Goal: Navigation & Orientation: Find specific page/section

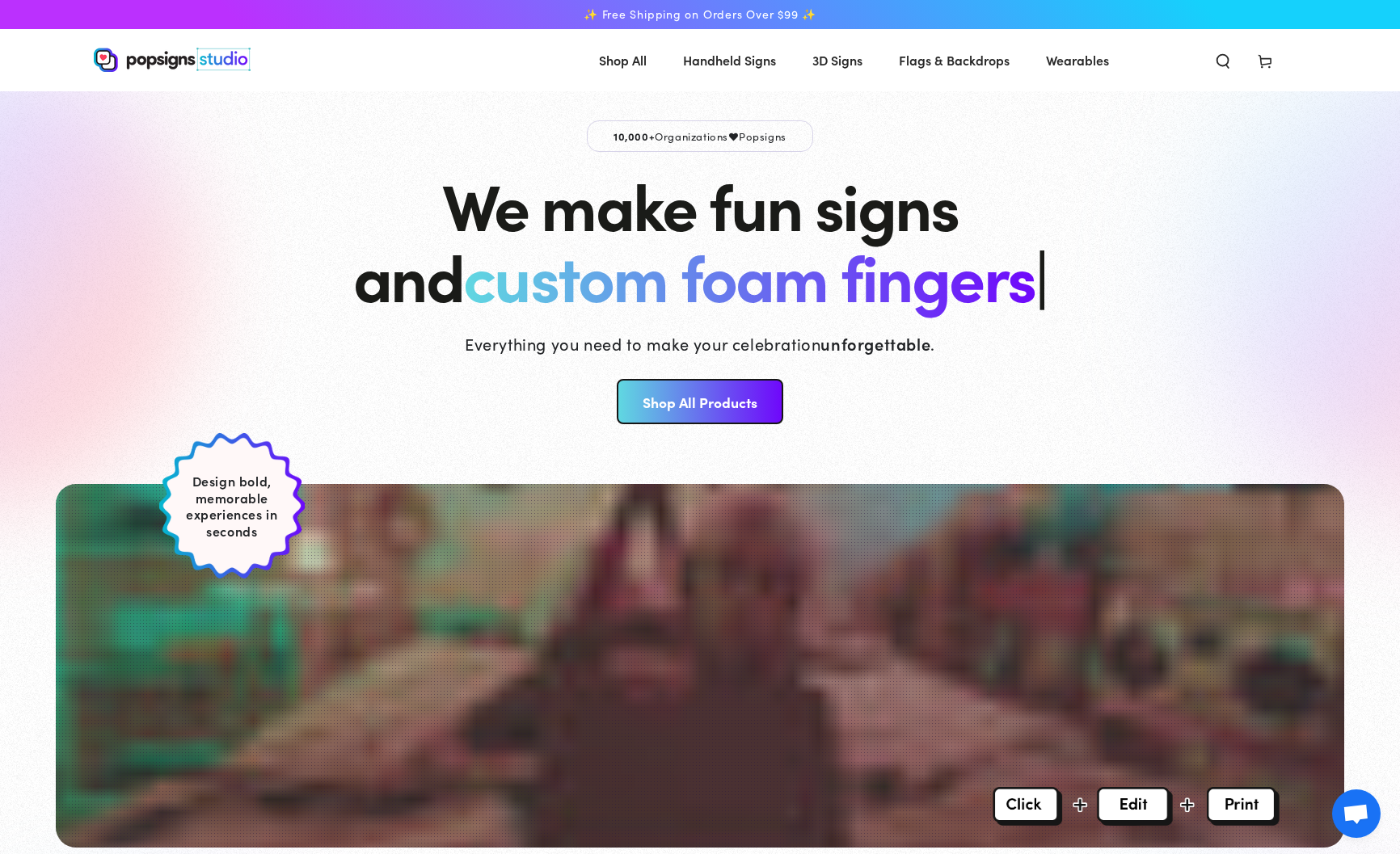
click at [1270, 54] on icon at bounding box center [1264, 60] width 16 height 16
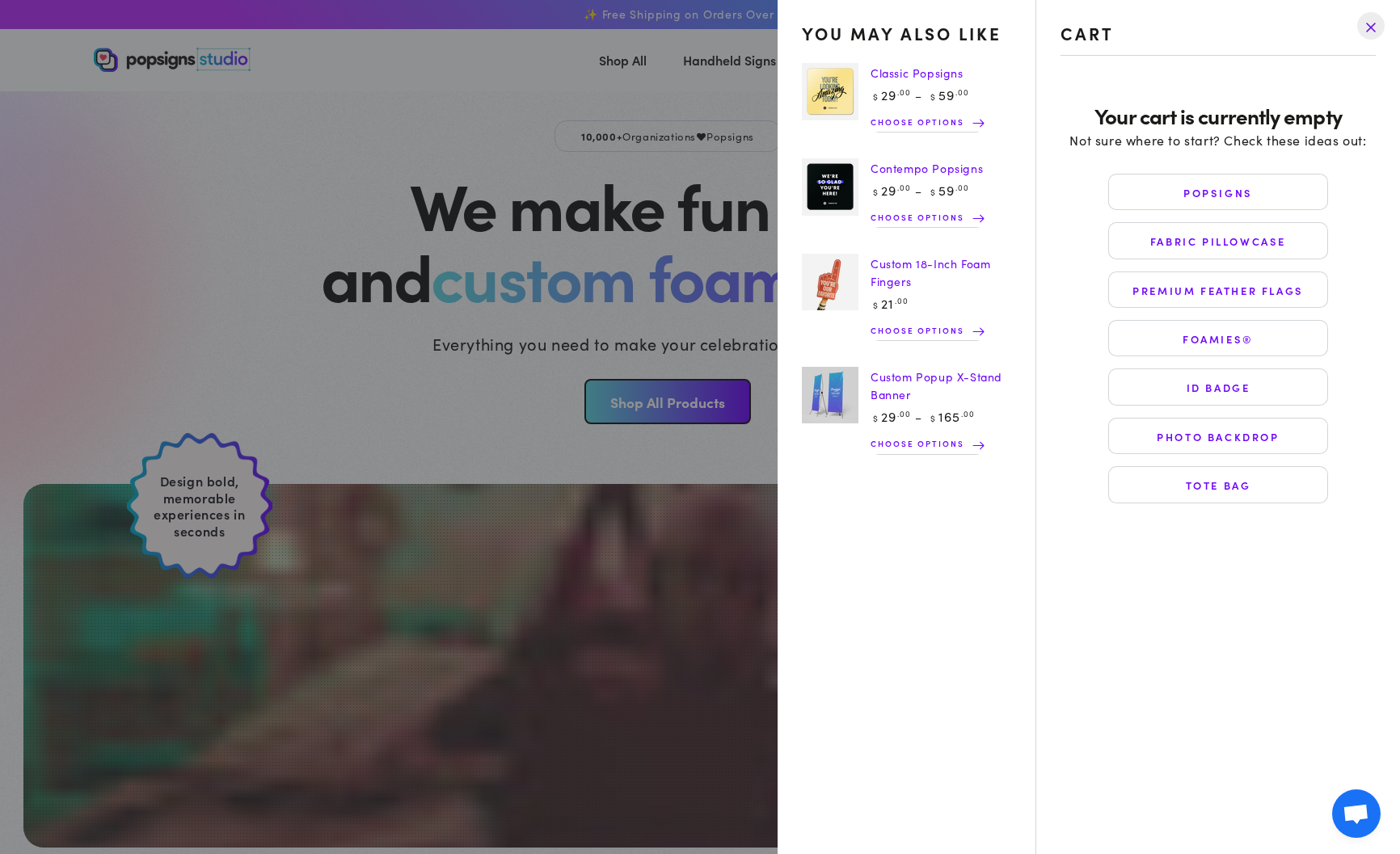
click at [1370, 33] on drawer-close-button at bounding box center [1370, 26] width 42 height 36
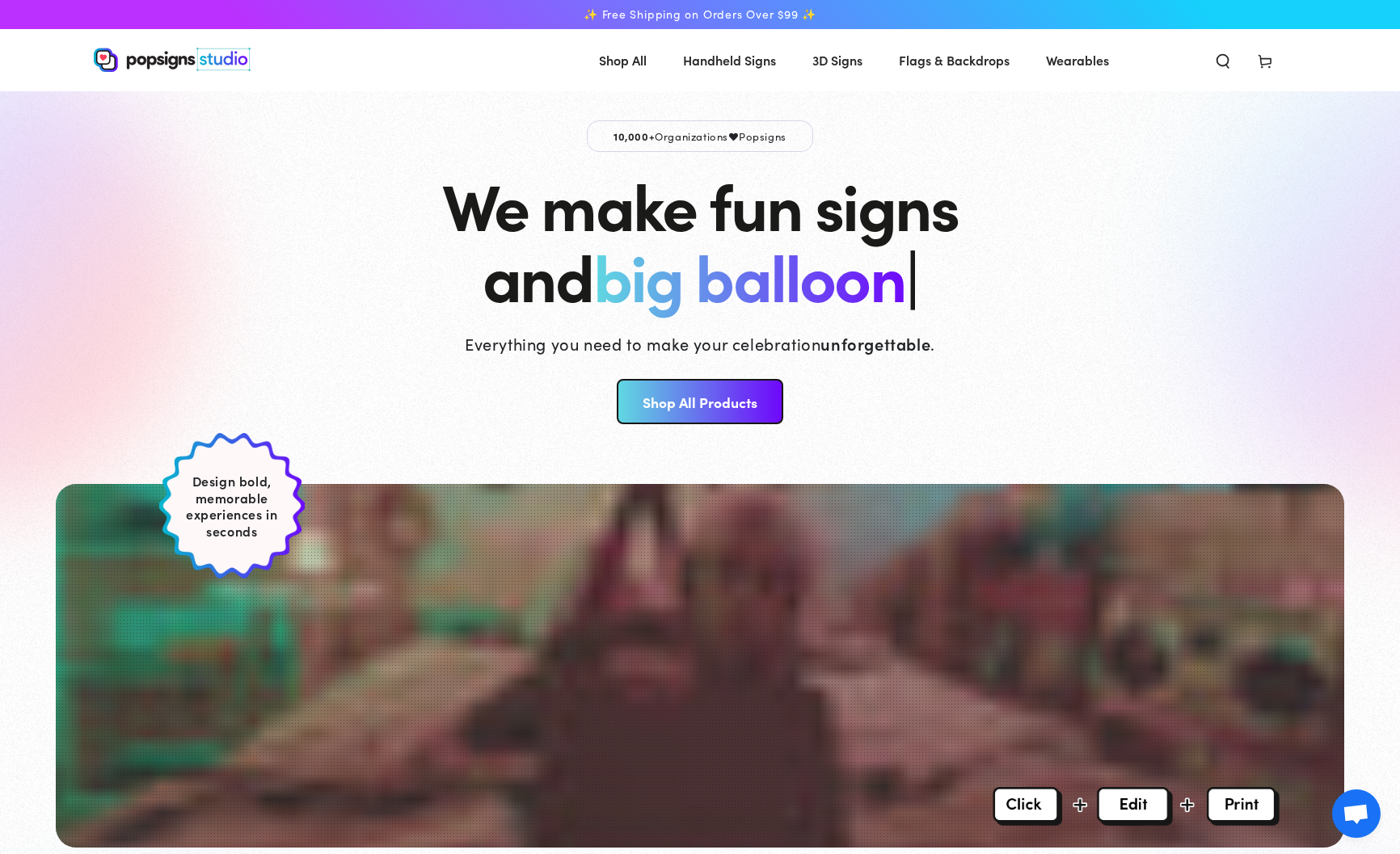
click at [164, 62] on img at bounding box center [172, 60] width 157 height 24
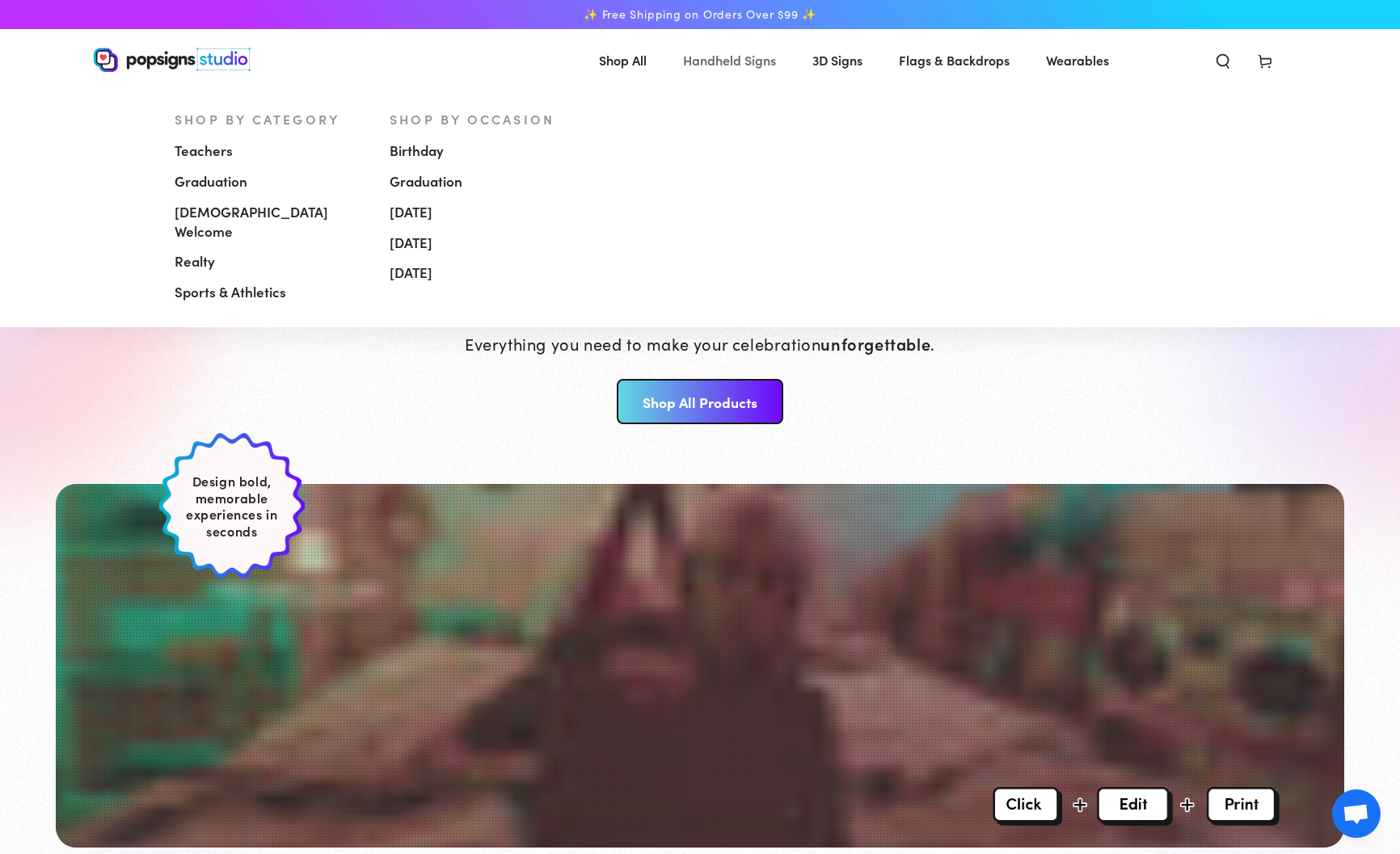
click at [715, 61] on span "Handheld Signs" at bounding box center [729, 60] width 93 height 23
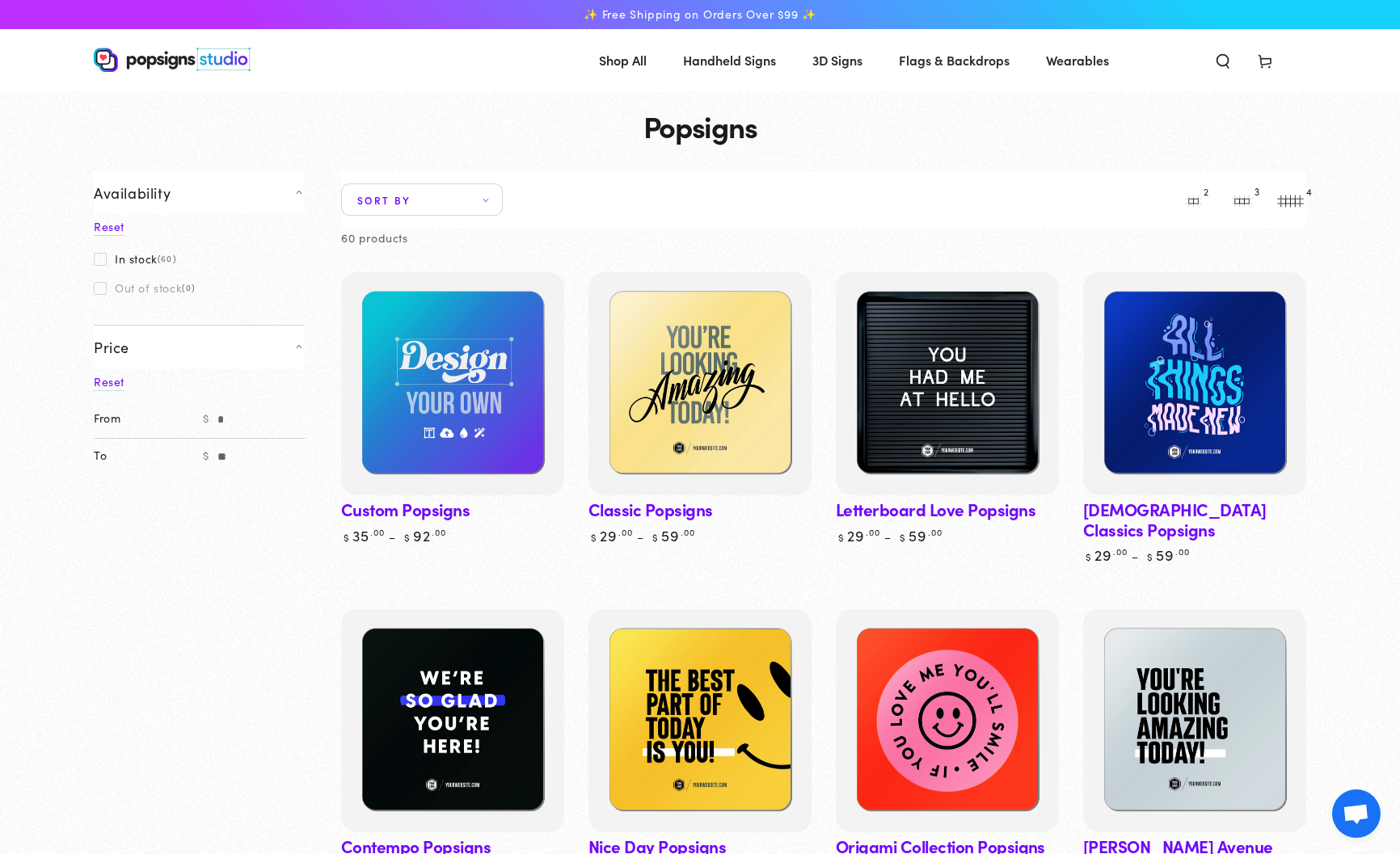
click at [1216, 67] on icon "Search our site" at bounding box center [1223, 60] width 16 height 16
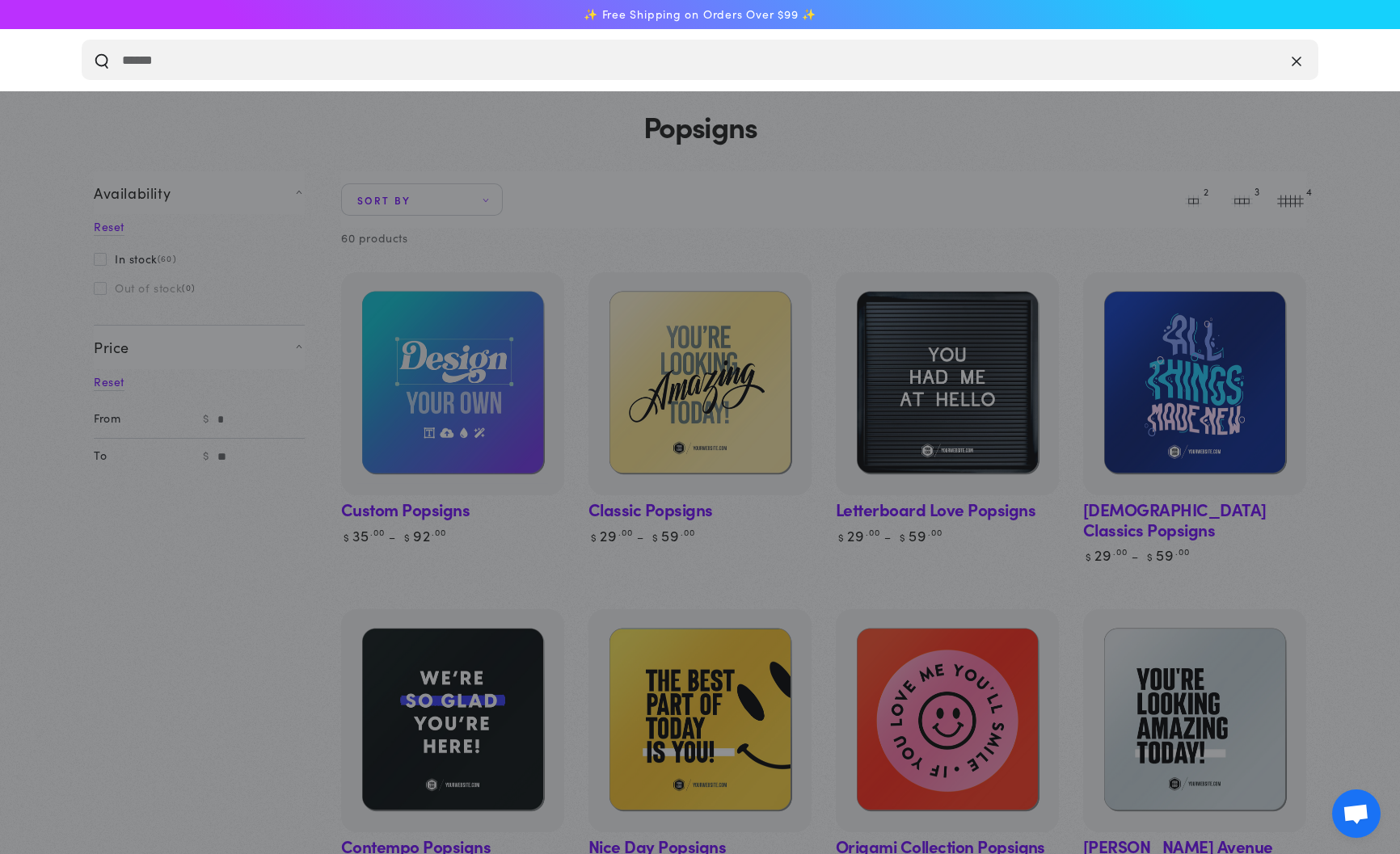
click at [1294, 53] on icon "Close" at bounding box center [1296, 60] width 9 height 16
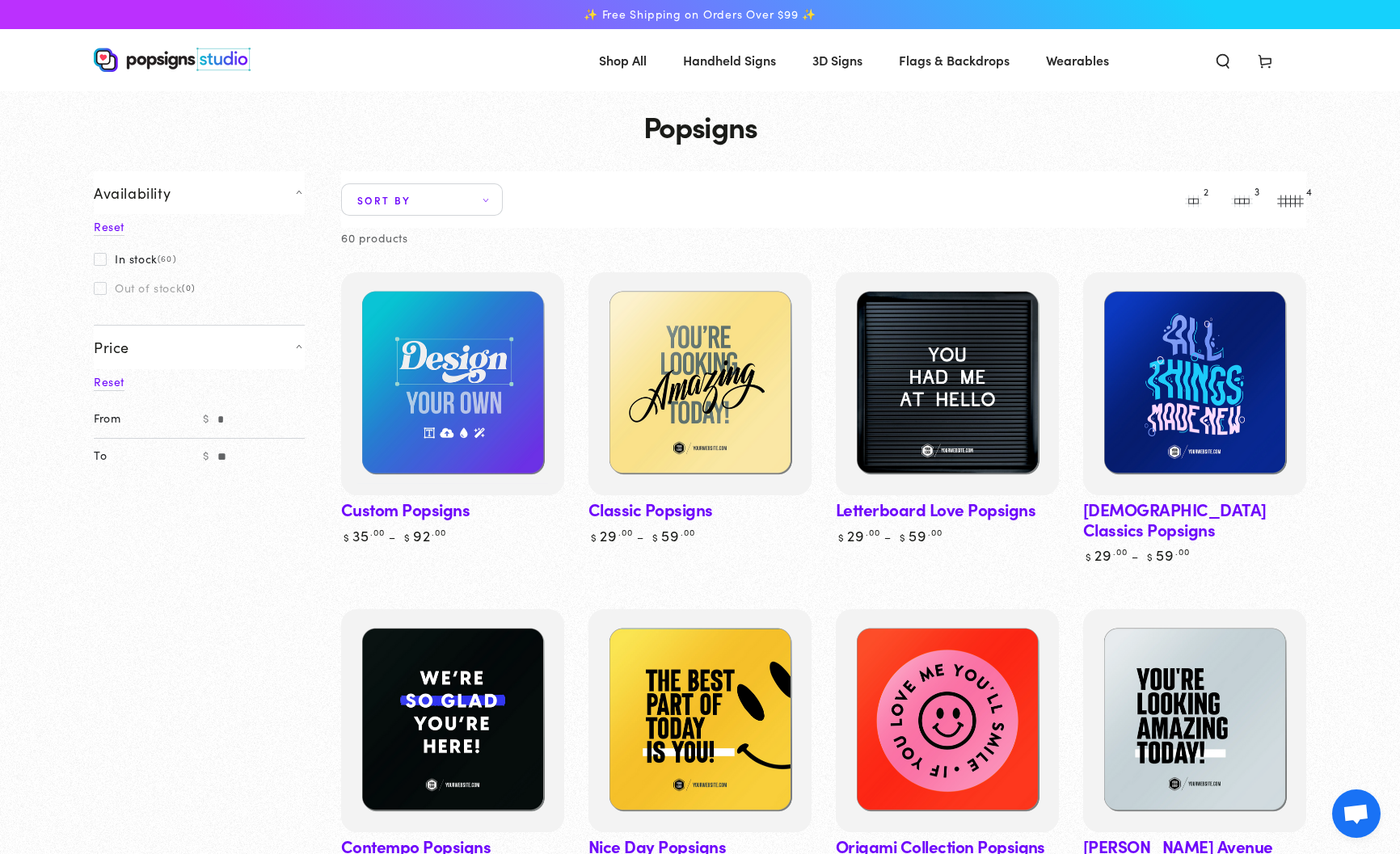
click at [1269, 62] on icon at bounding box center [1264, 60] width 16 height 16
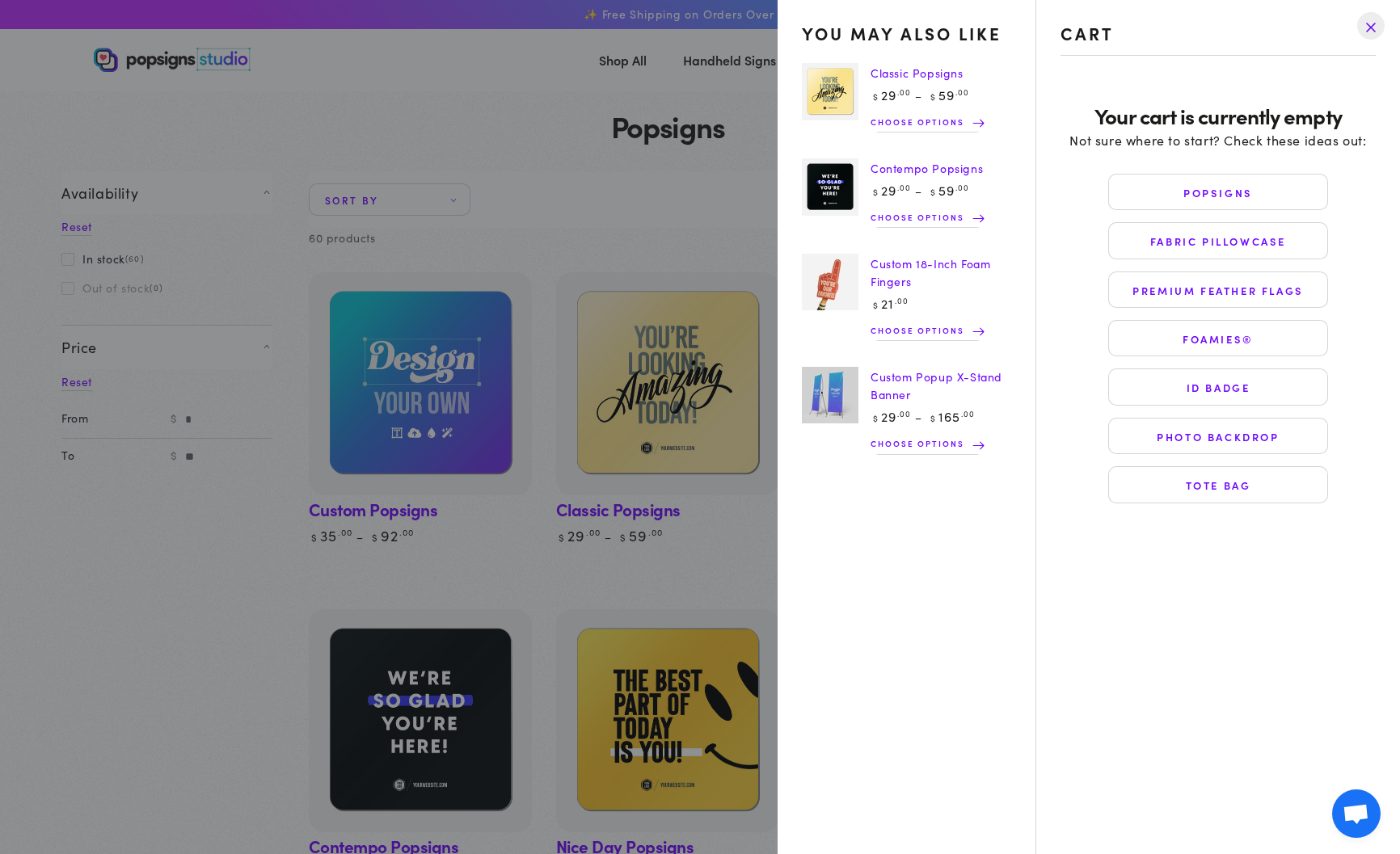
click at [1379, 26] on drawer-close-button at bounding box center [1370, 26] width 42 height 36
